Goal: Communication & Community: Answer question/provide support

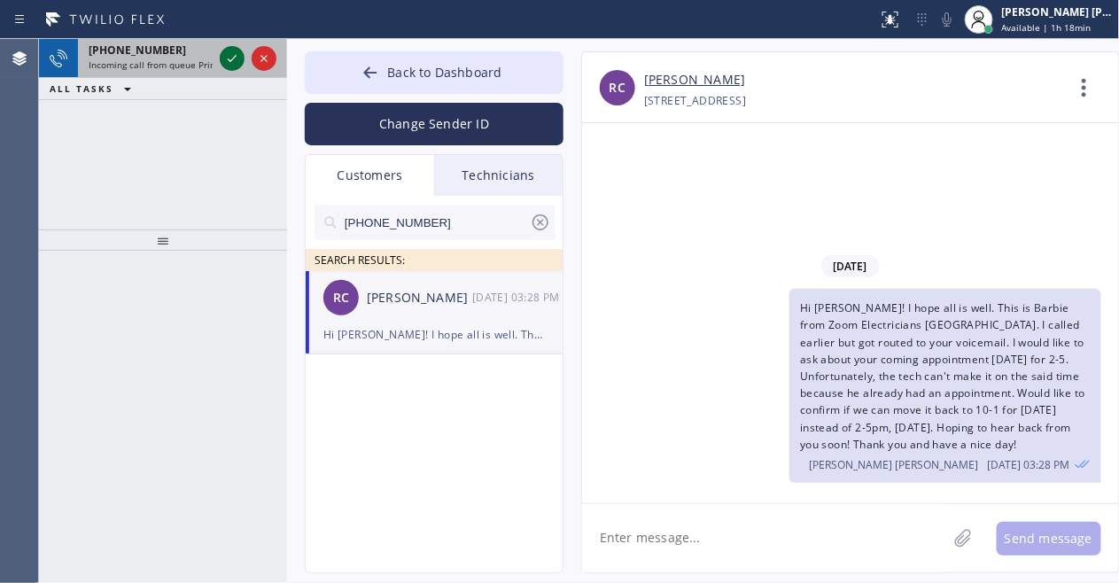
click at [232, 55] on icon at bounding box center [231, 58] width 21 height 21
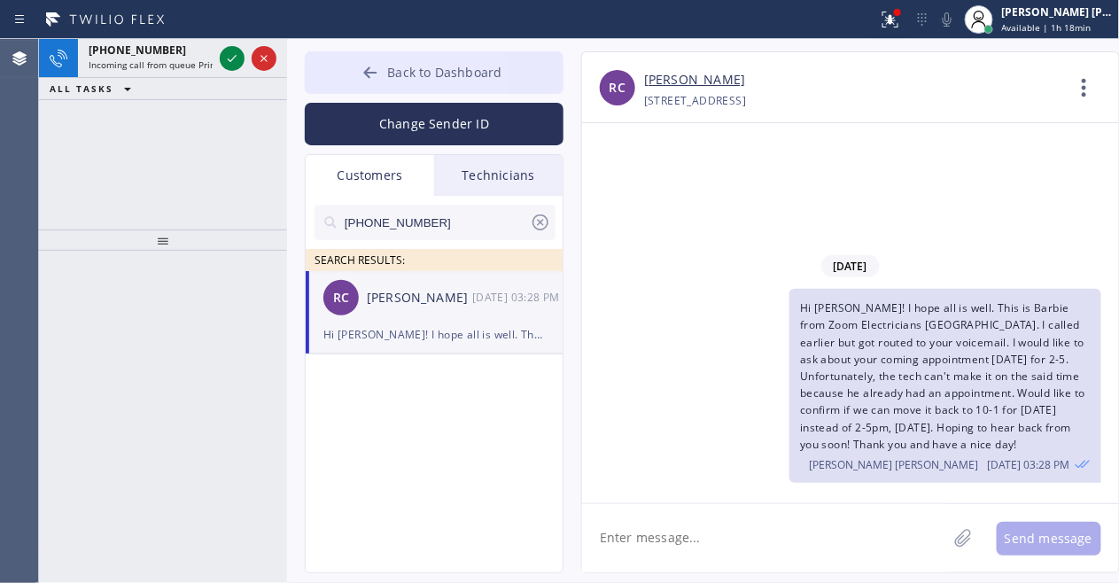
click at [475, 69] on span "Back to Dashboard" at bounding box center [444, 72] width 114 height 17
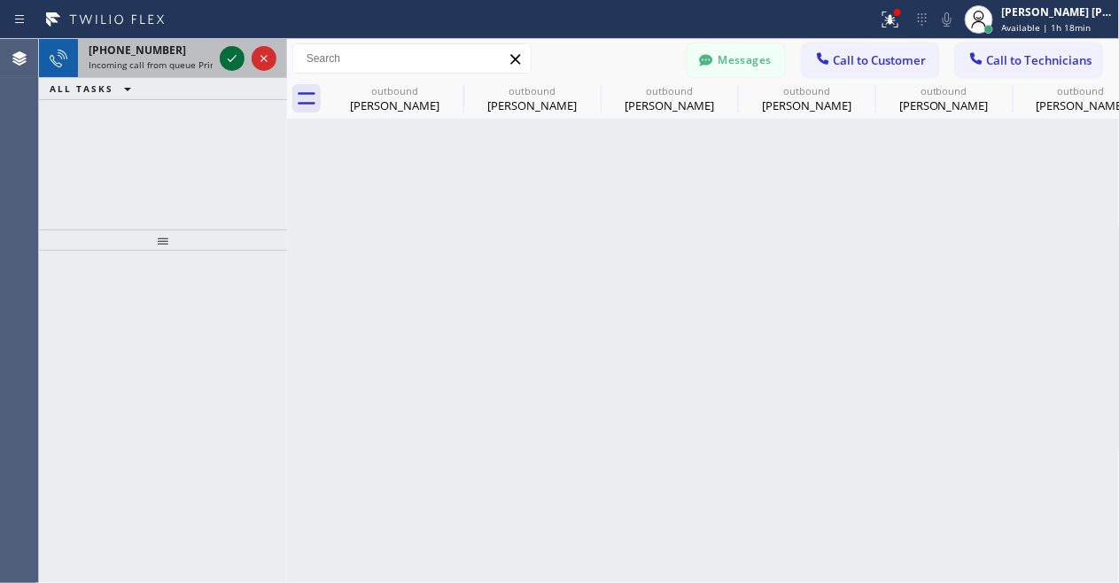
click at [230, 53] on icon at bounding box center [231, 58] width 21 height 21
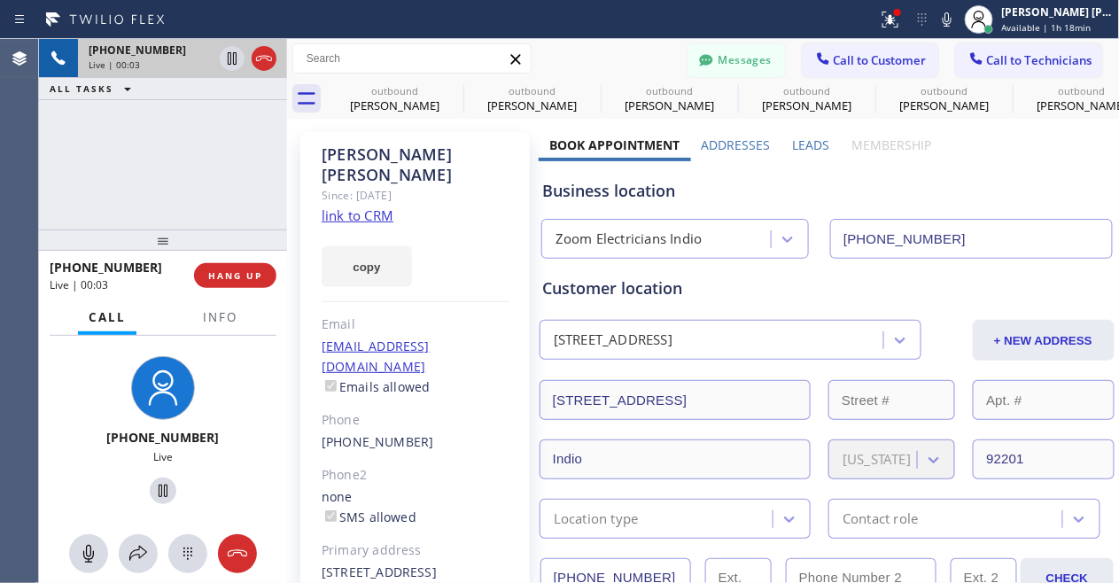
type input "[PHONE_NUMBER]"
click at [65, 208] on div "[PHONE_NUMBER] Live | 00:09 ALL TASKS ALL TASKS ACTIVE TASKS TASKS IN WRAP UP" at bounding box center [163, 134] width 248 height 190
click at [376, 206] on link "link to CRM" at bounding box center [358, 215] width 72 height 18
drag, startPoint x: 114, startPoint y: 186, endPoint x: 140, endPoint y: 182, distance: 26.1
click at [114, 186] on div "[PHONE_NUMBER] Live | 00:37 ALL TASKS ALL TASKS ACTIVE TASKS TASKS IN WRAP UP" at bounding box center [163, 134] width 248 height 190
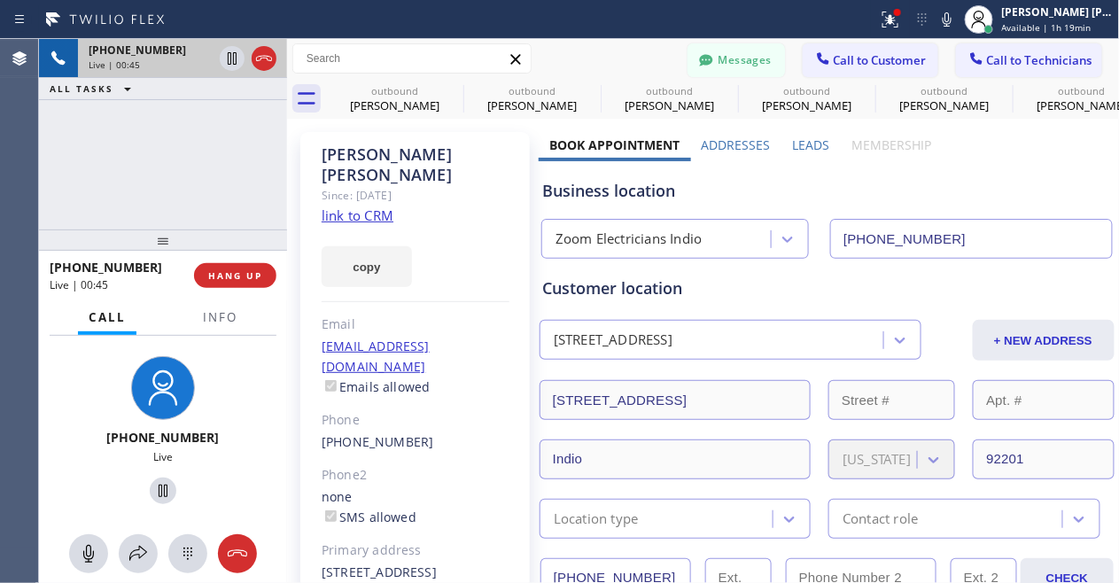
drag, startPoint x: 121, startPoint y: 150, endPoint x: 134, endPoint y: 128, distance: 25.4
click at [121, 150] on div "[PHONE_NUMBER] Live | 00:45 ALL TASKS ALL TASKS ACTIVE TASKS TASKS IN WRAP UP" at bounding box center [163, 134] width 248 height 190
click at [185, 138] on div "[PHONE_NUMBER] Live | 01:01 ALL TASKS ALL TASKS ACTIVE TASKS TASKS IN WRAP UP" at bounding box center [163, 134] width 248 height 190
click at [206, 175] on div "[PHONE_NUMBER] Live | 01:24 ALL TASKS ALL TASKS ACTIVE TASKS TASKS IN WRAP UP" at bounding box center [163, 134] width 248 height 190
click at [190, 425] on div "[PHONE_NUMBER] Live" at bounding box center [163, 432] width 136 height 153
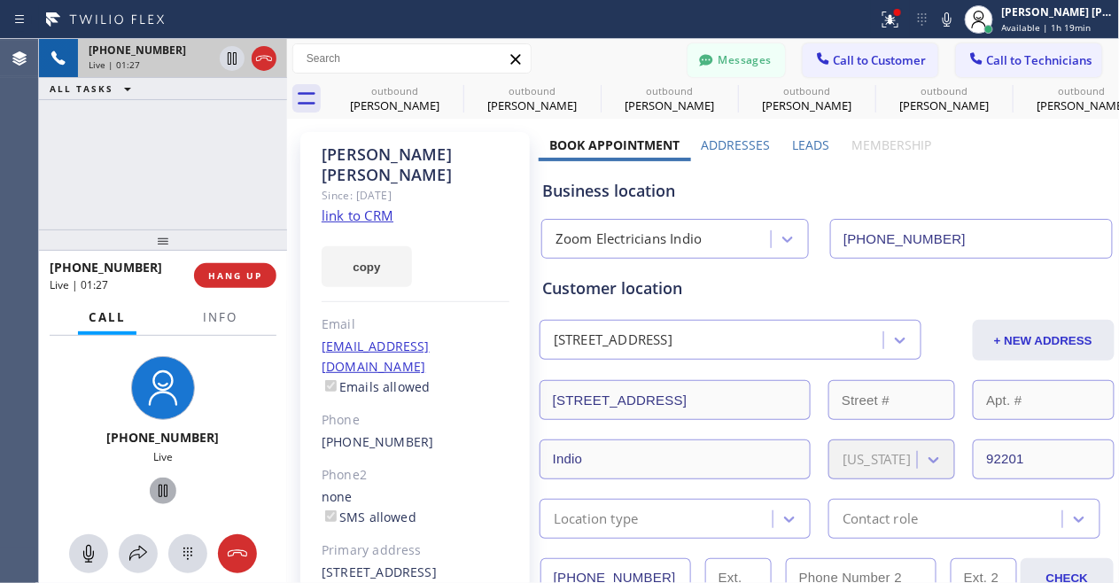
click at [152, 494] on icon at bounding box center [162, 490] width 21 height 21
click at [161, 177] on div "[PHONE_NUMBER] Live | 02:20 ALL TASKS ALL TASKS ACTIVE TASKS TASKS IN WRAP UP" at bounding box center [163, 134] width 248 height 190
click at [152, 493] on icon at bounding box center [162, 490] width 21 height 21
drag, startPoint x: 91, startPoint y: 459, endPoint x: 318, endPoint y: 198, distance: 346.0
click at [95, 459] on div "Live" at bounding box center [163, 456] width 136 height 15
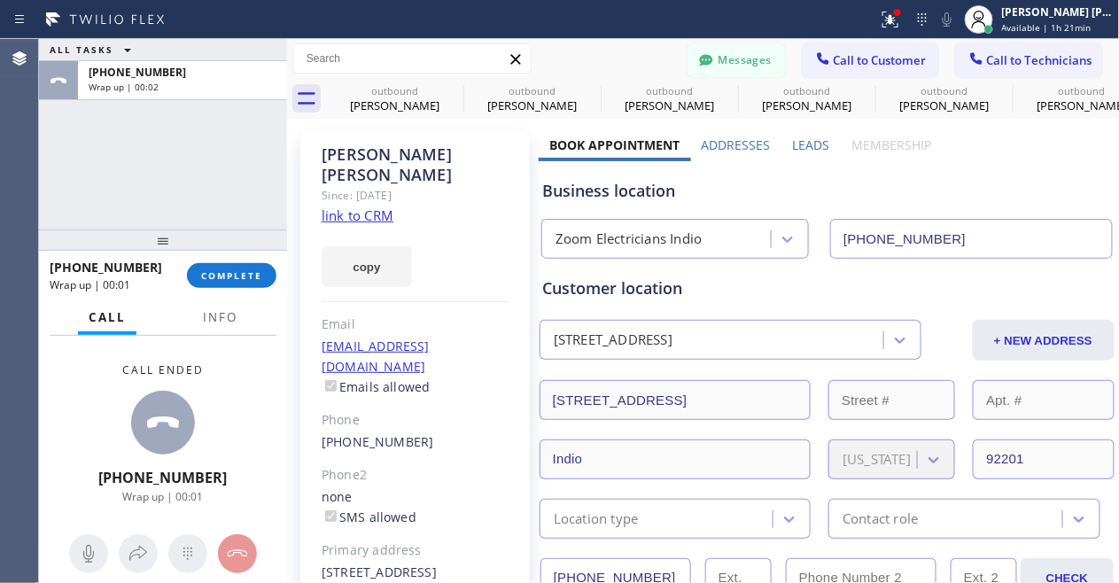
click at [59, 449] on div "Call ended [PHONE_NUMBER] Wrap up | 00:01" at bounding box center [163, 433] width 248 height 195
drag, startPoint x: 447, startPoint y: 159, endPoint x: 316, endPoint y: 149, distance: 131.4
click at [316, 149] on div "[PERSON_NAME] Since: [DATE] link to CRM copy Email [EMAIL_ADDRESS][DOMAIN_NAME]…" at bounding box center [414, 406] width 229 height 548
copy div "[PERSON_NAME]"
click at [253, 419] on div "Call ended [PHONE_NUMBER] Wrap up | 00:15" at bounding box center [163, 433] width 248 height 195
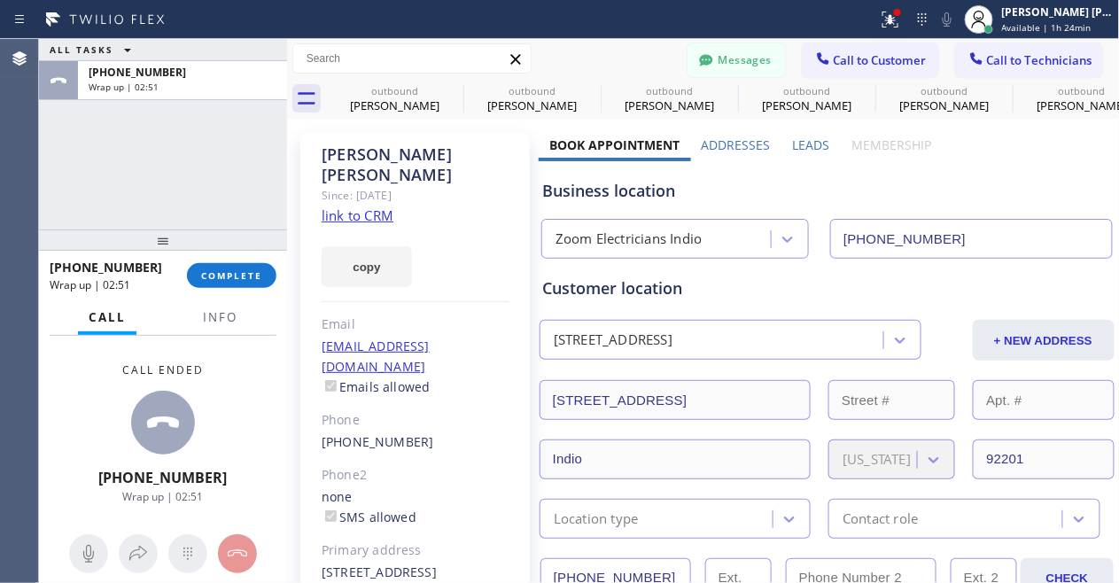
click at [95, 422] on div "Call ended [PHONE_NUMBER] Wrap up | 02:51" at bounding box center [163, 433] width 248 height 195
click at [248, 281] on span "COMPLETE" at bounding box center [231, 275] width 61 height 12
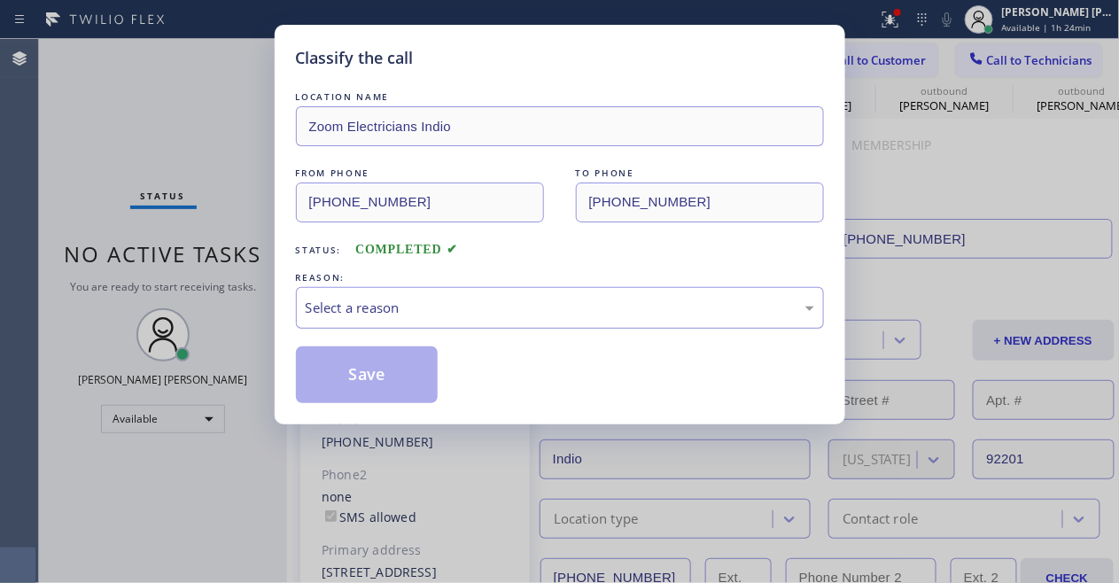
click at [545, 300] on div "Select a reason" at bounding box center [560, 308] width 508 height 20
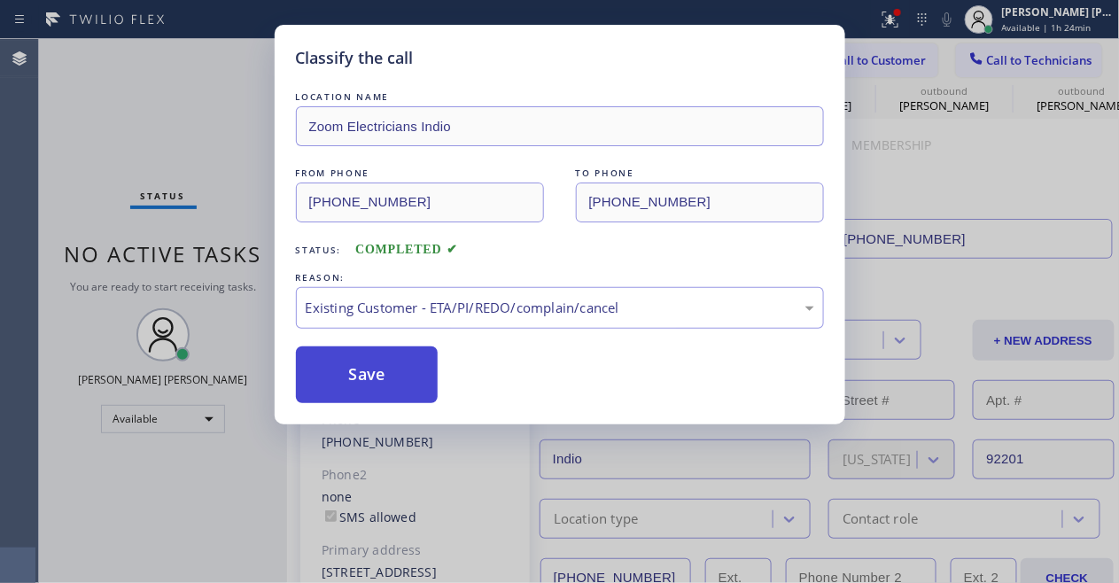
click at [371, 375] on button "Save" at bounding box center [367, 374] width 143 height 57
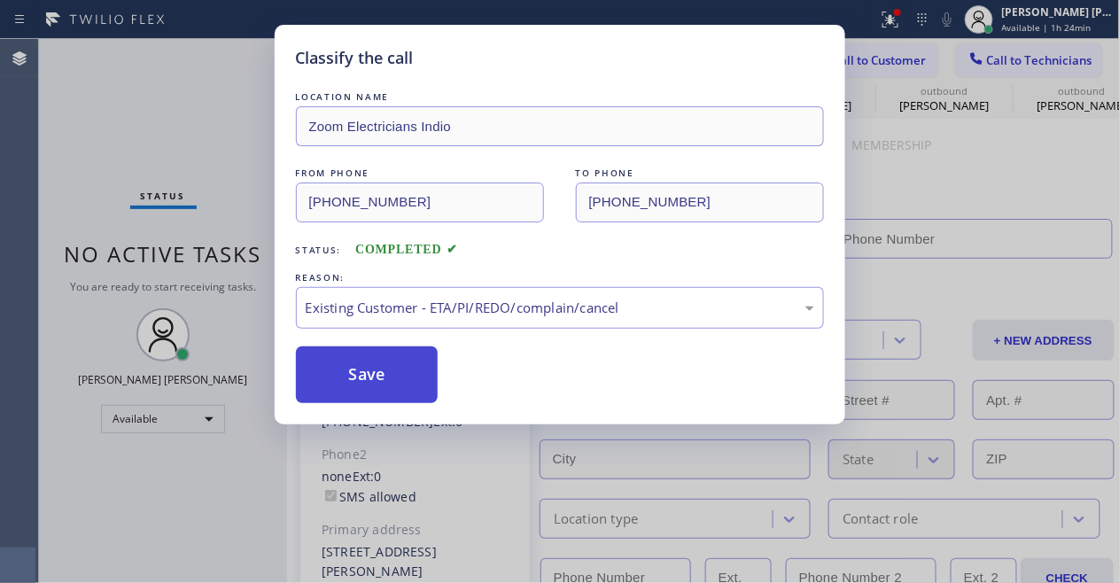
click at [341, 364] on button "Save" at bounding box center [367, 374] width 143 height 57
click at [339, 364] on button "Save" at bounding box center [367, 374] width 143 height 57
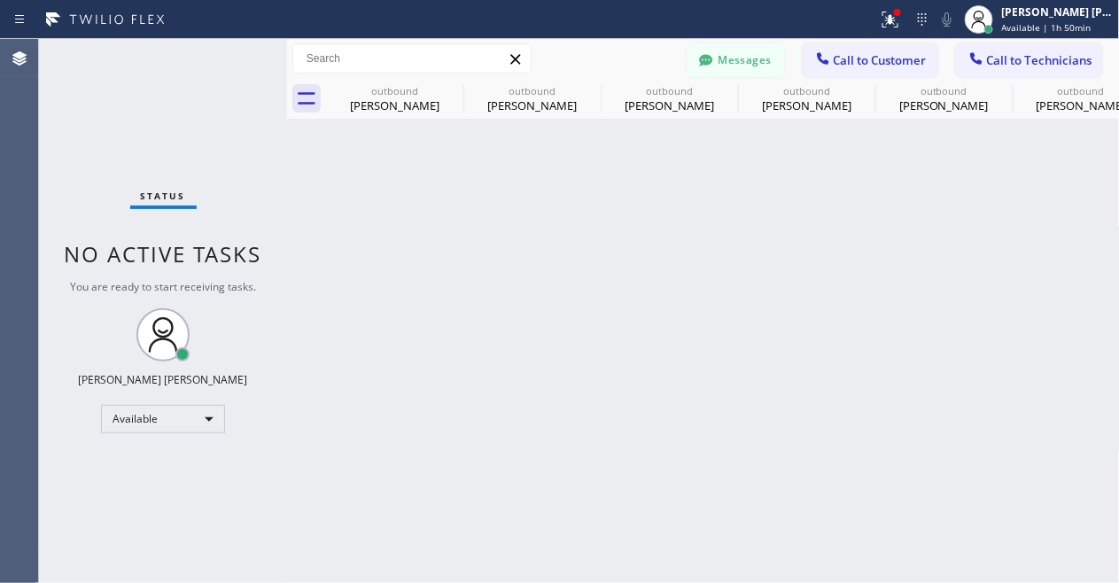
click at [496, 492] on div "Back to Dashboard Change Sender ID Customers Technicians [PHONE_NUMBER] SEARCH …" at bounding box center [703, 311] width 833 height 544
click at [151, 419] on div "Available" at bounding box center [163, 419] width 124 height 28
click at [182, 448] on li "Offline" at bounding box center [162, 442] width 120 height 21
